Goal: Transaction & Acquisition: Purchase product/service

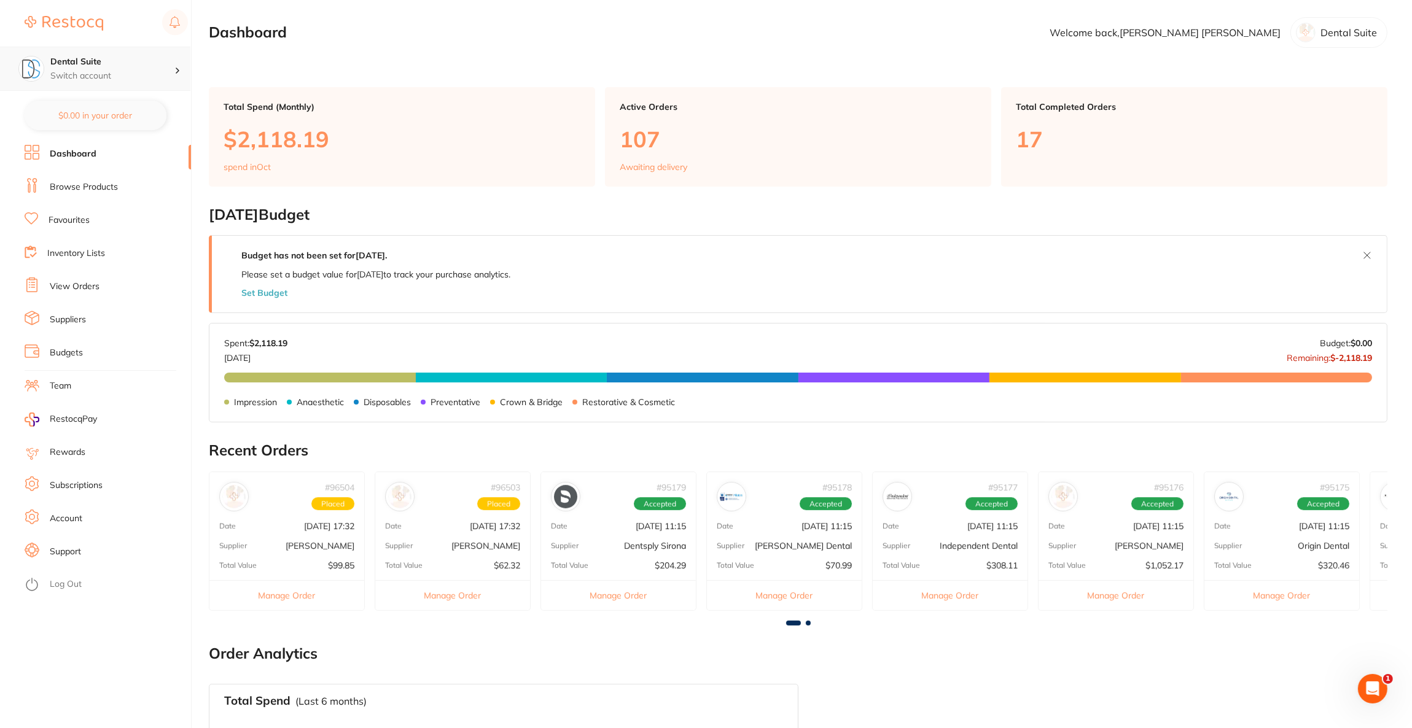
click at [149, 73] on p "Switch account" at bounding box center [112, 76] width 124 height 12
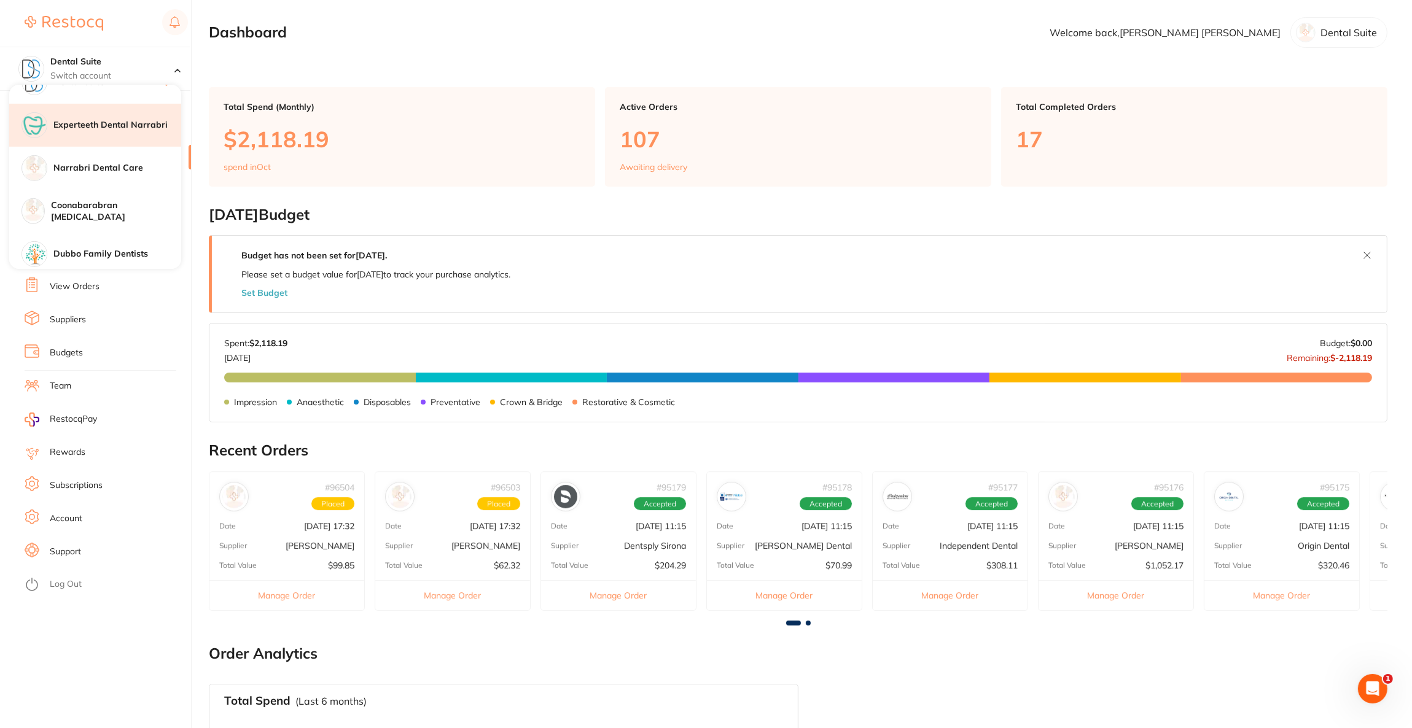
click at [132, 121] on h4 "Experteeth Dental Narrabri" at bounding box center [117, 125] width 128 height 12
checkbox input "false"
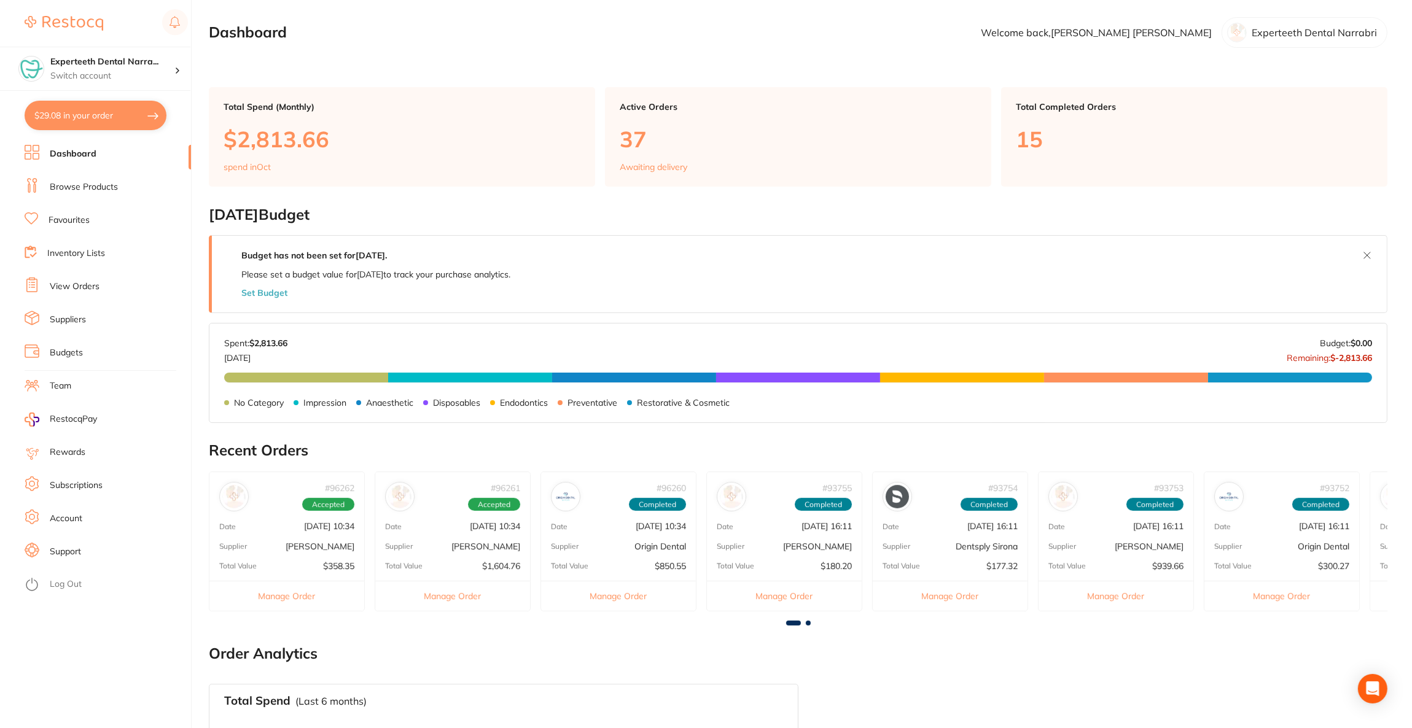
click at [131, 120] on button "$29.08 in your order" at bounding box center [96, 115] width 142 height 29
checkbox input "true"
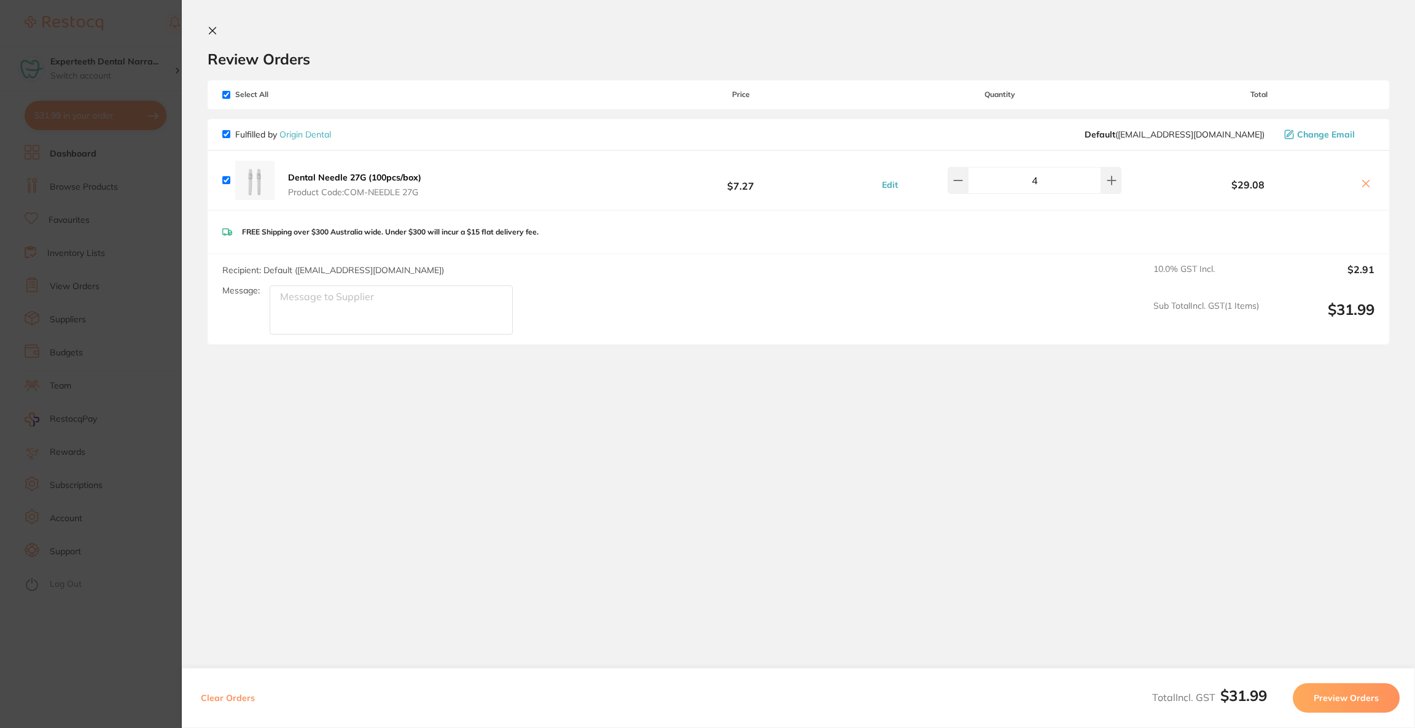
click at [117, 248] on section "Update RRP Set your pre negotiated price for this item. Item Agreed RRP (excl. …" at bounding box center [707, 364] width 1415 height 728
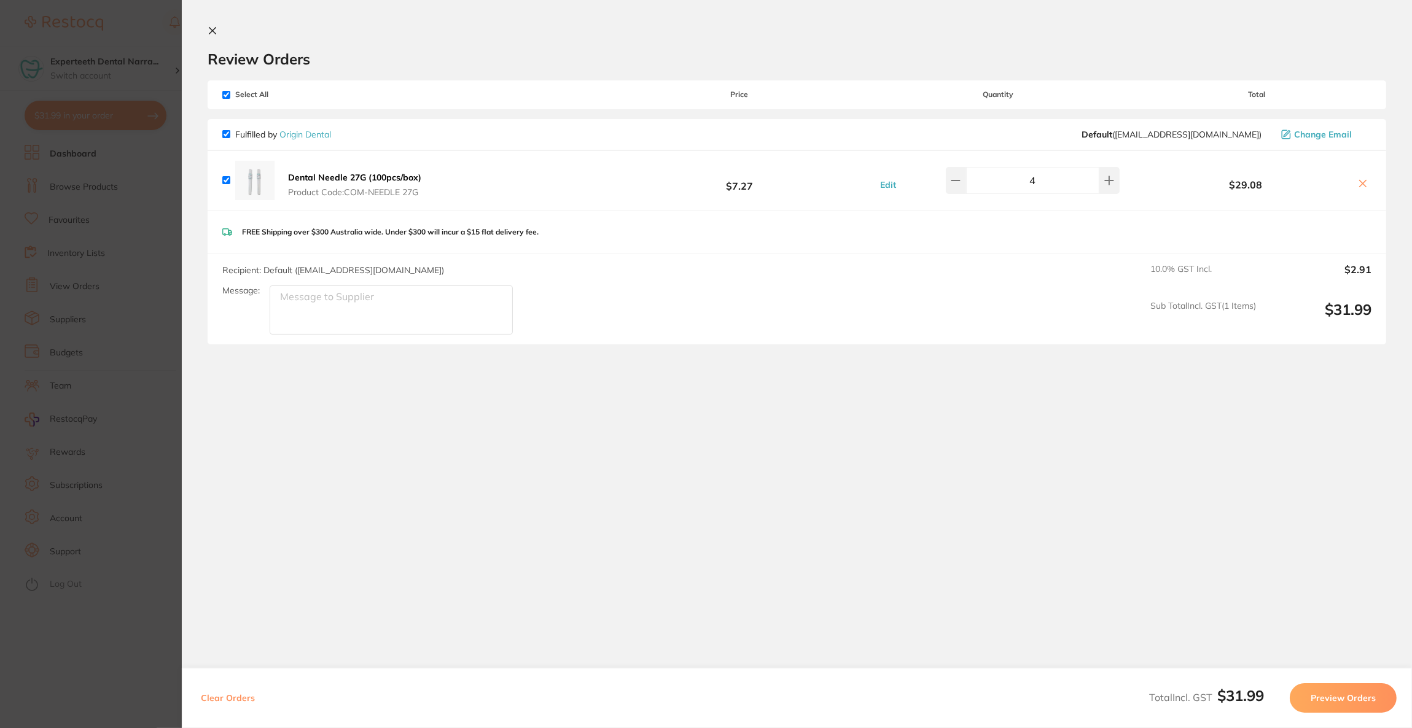
scroll to position [34, 0]
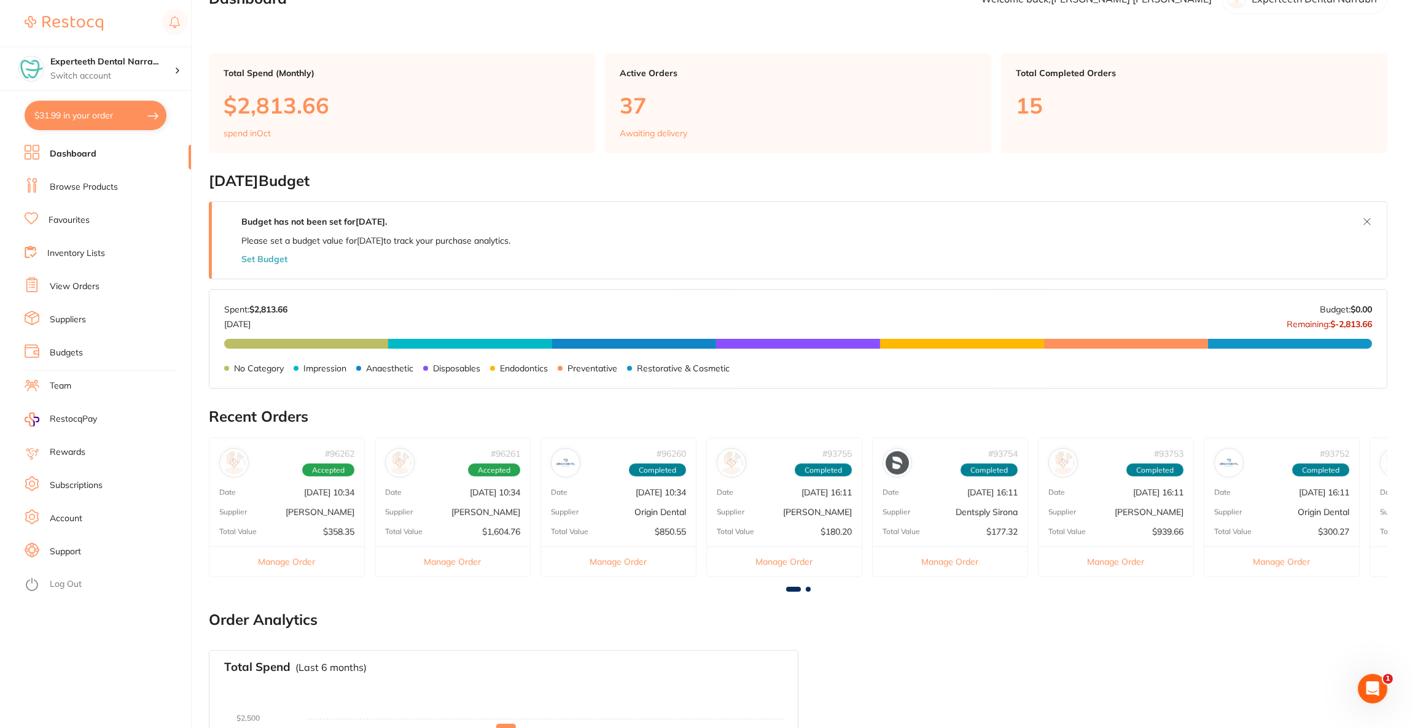
click at [120, 123] on button "$31.99 in your order" at bounding box center [96, 115] width 142 height 29
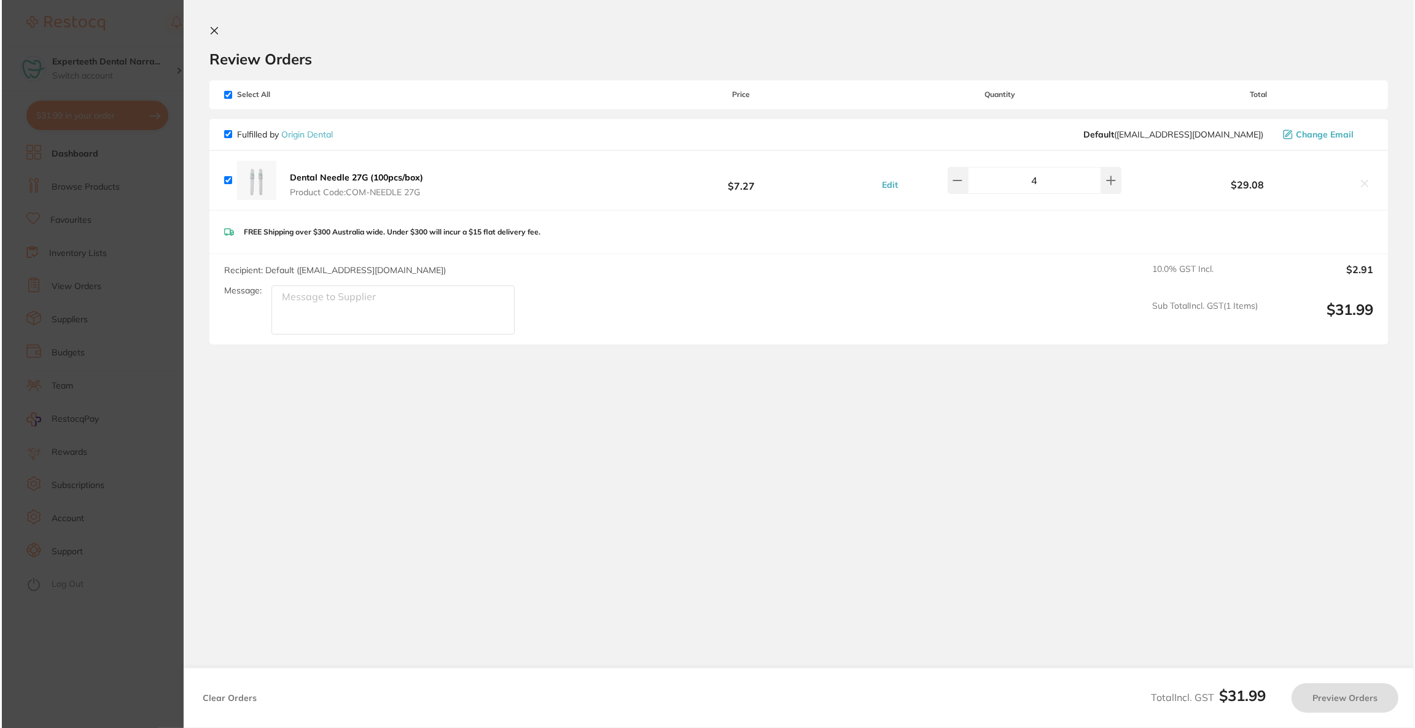
scroll to position [0, 0]
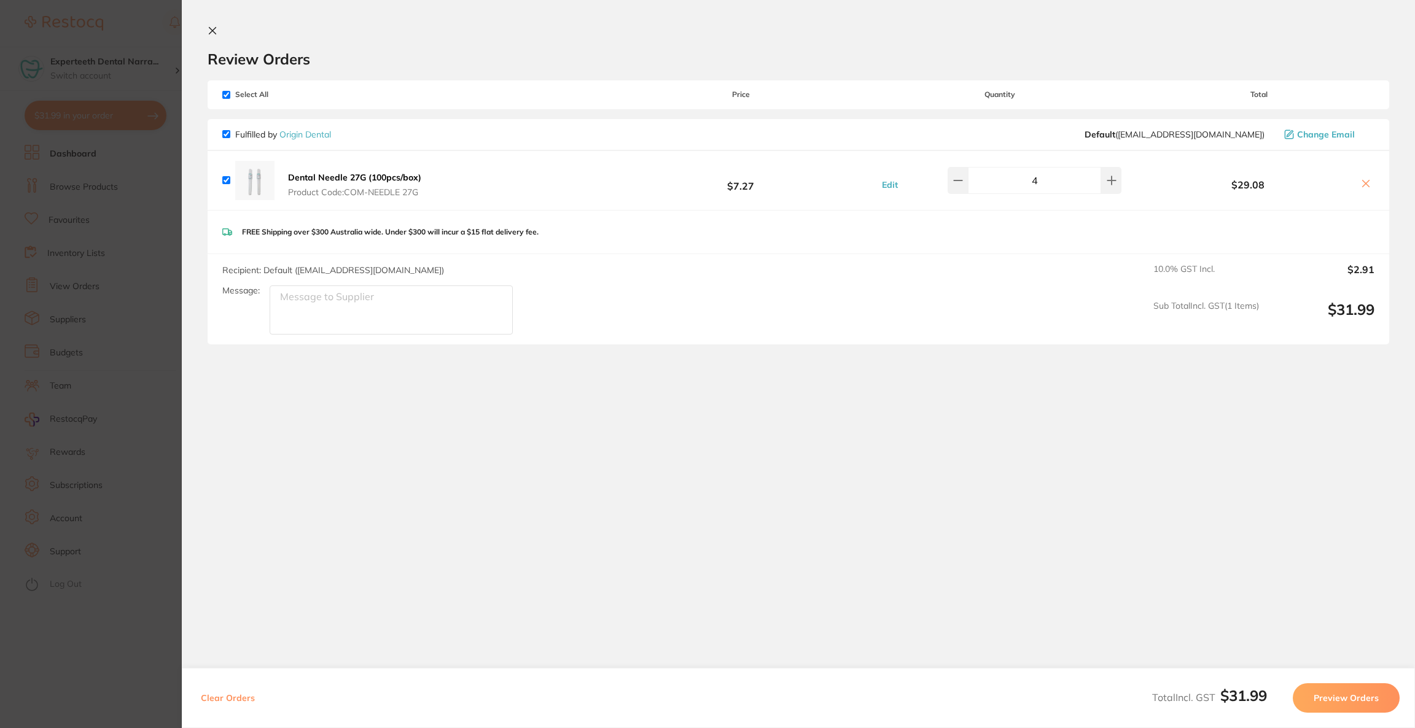
click at [1365, 701] on button "Preview Orders" at bounding box center [1346, 698] width 107 height 29
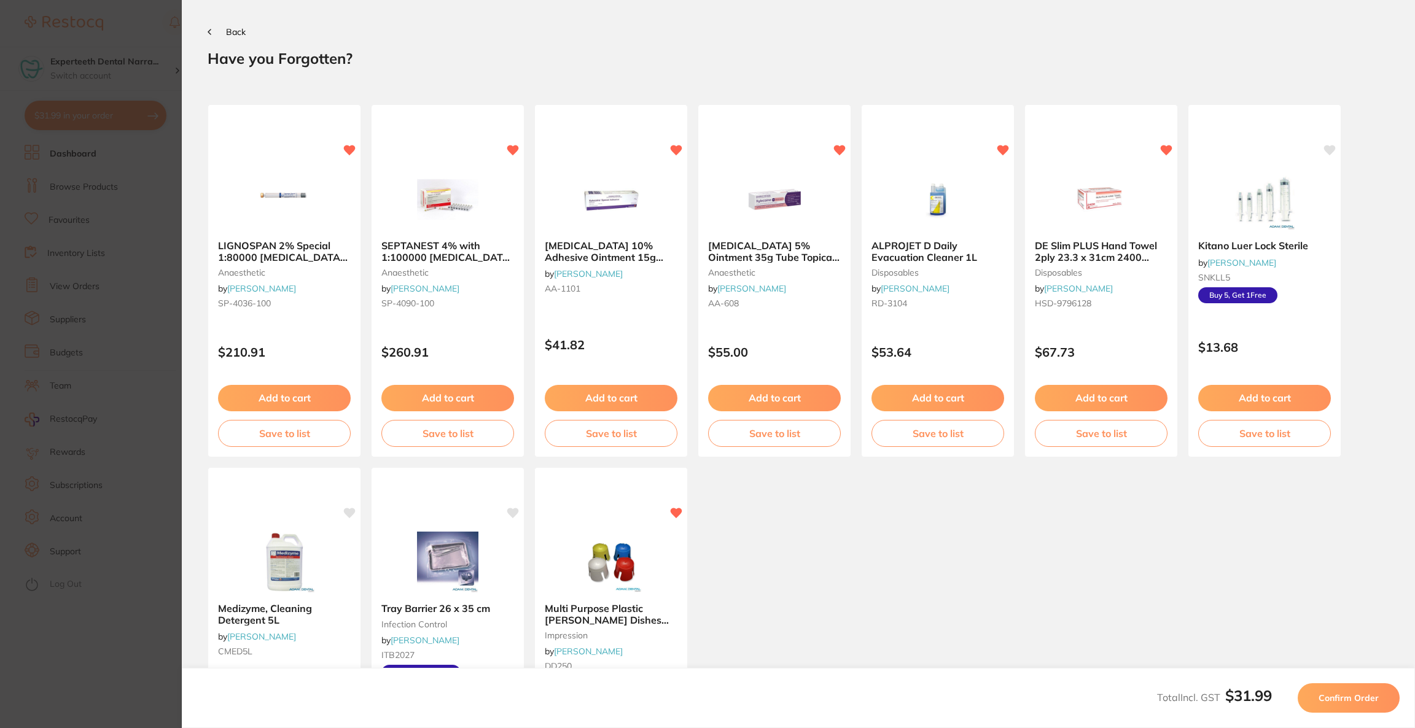
click at [1364, 701] on span "Confirm Order" at bounding box center [1349, 698] width 60 height 11
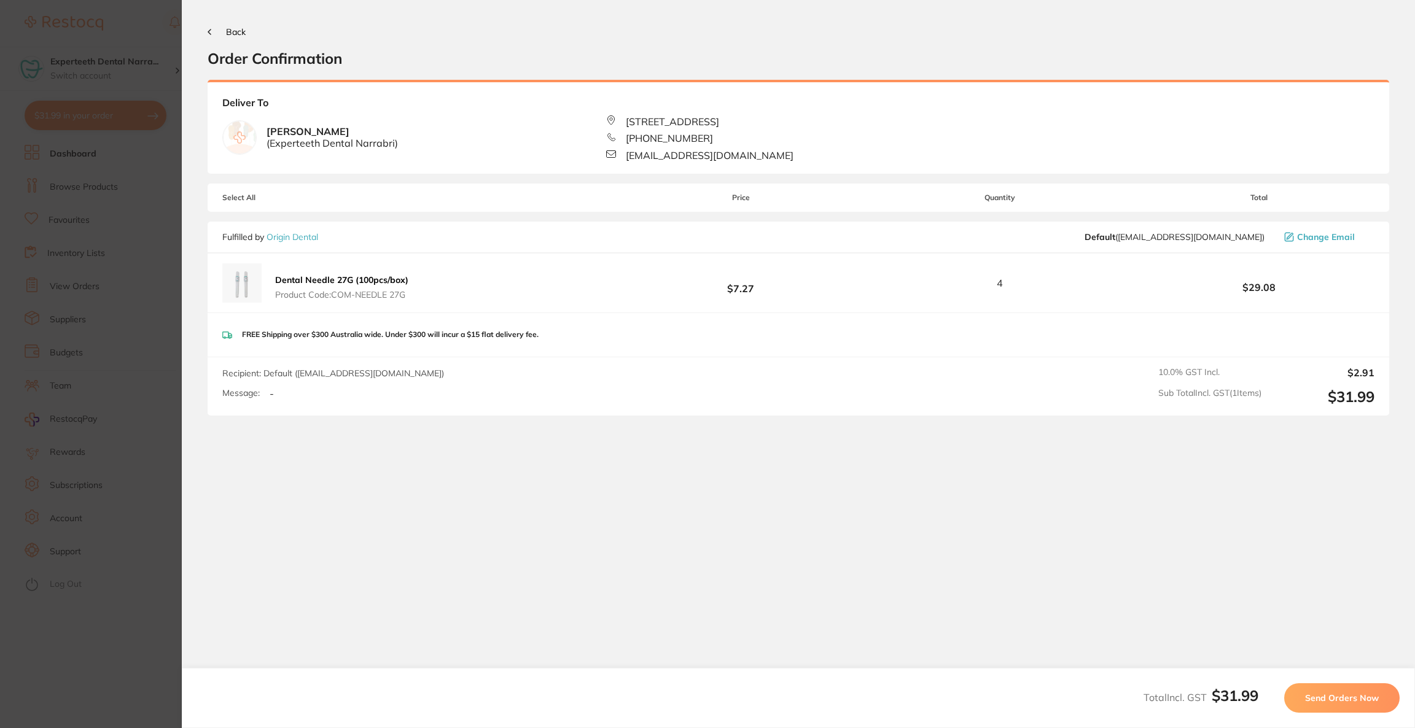
click at [1365, 701] on span "Send Orders Now" at bounding box center [1342, 698] width 74 height 11
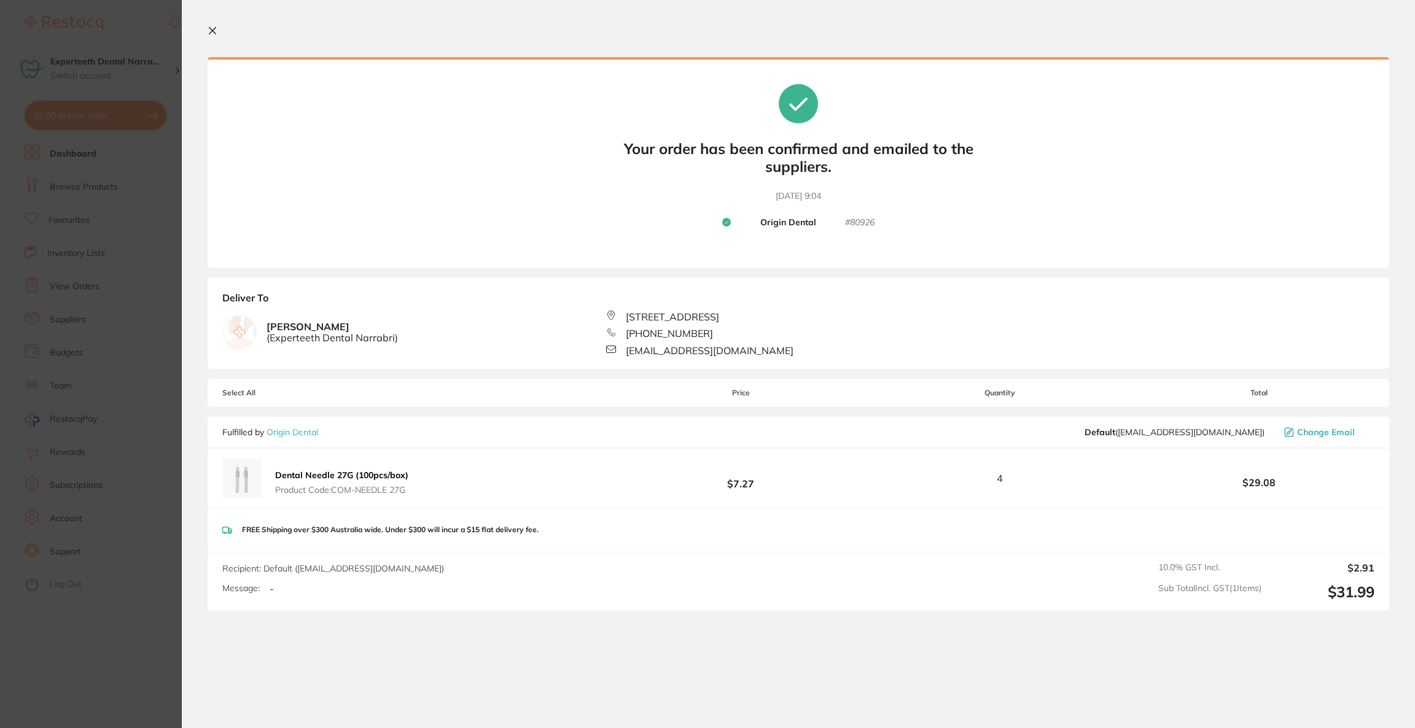
click at [154, 362] on section "Update RRP Set your pre negotiated price for this item. Item Agreed RRP (excl. …" at bounding box center [707, 364] width 1415 height 728
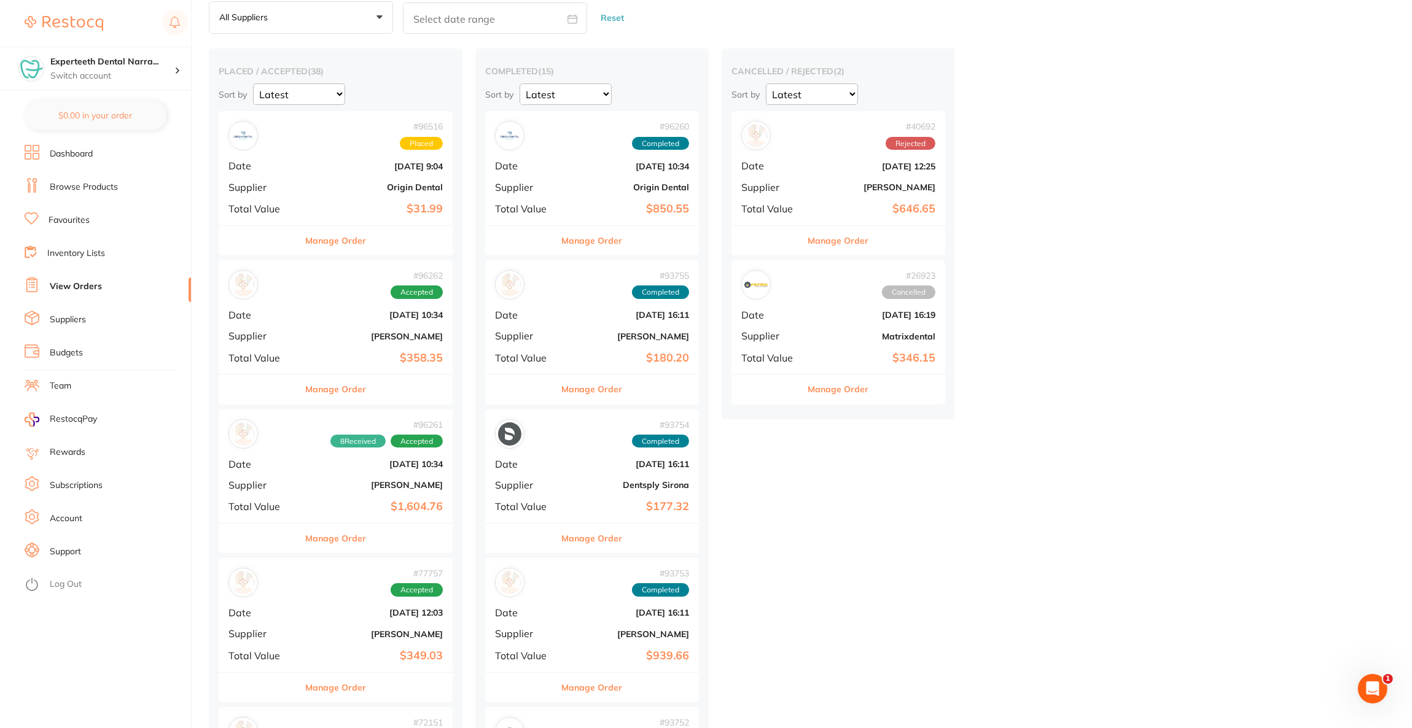
scroll to position [92, 0]
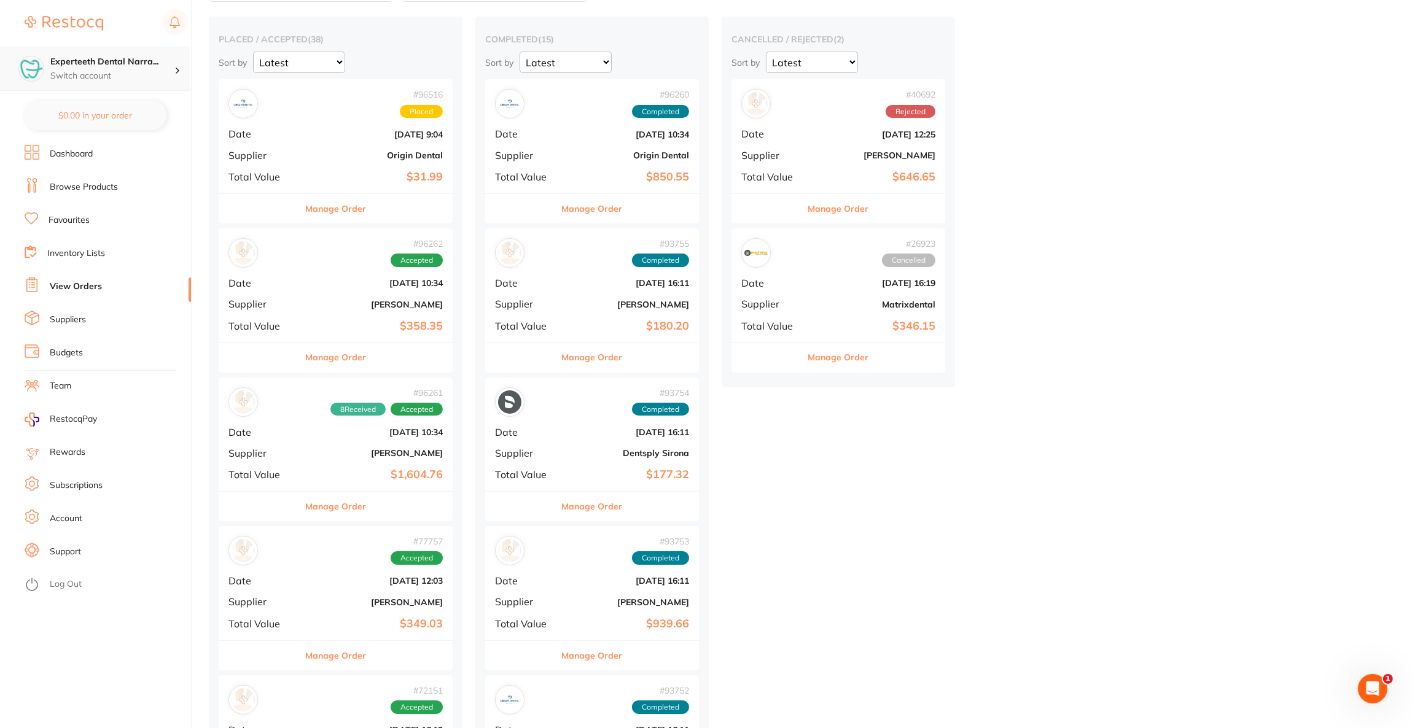
click at [128, 80] on p "Switch account" at bounding box center [112, 76] width 124 height 12
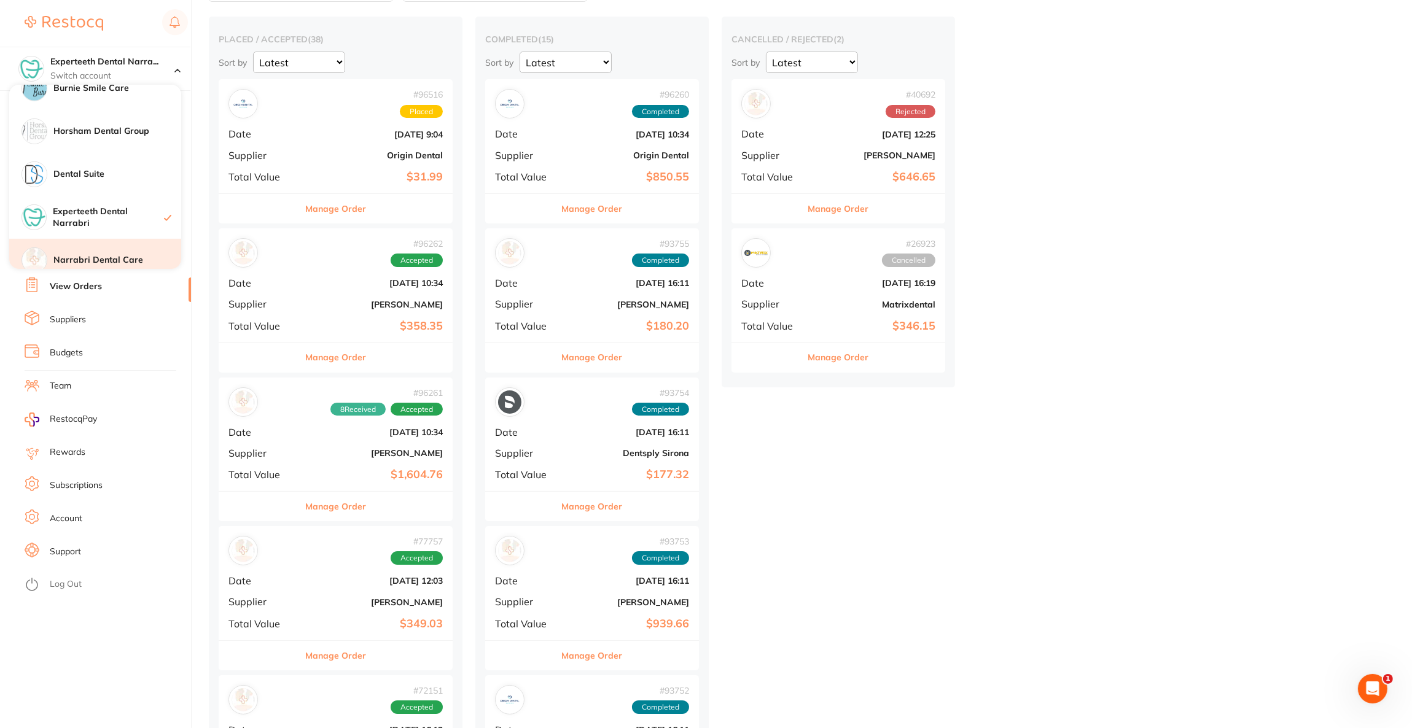
click at [119, 258] on h4 "Narrabri Dental Care" at bounding box center [117, 260] width 128 height 12
